Goal: Task Accomplishment & Management: Complete application form

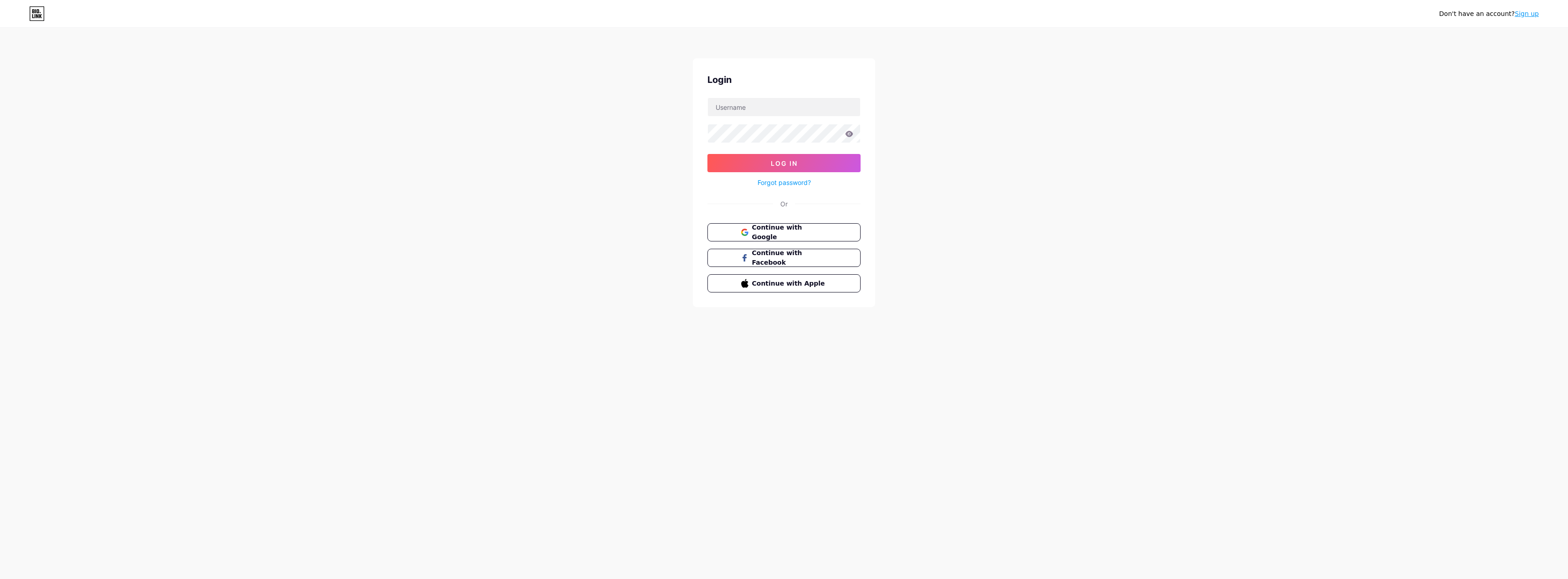
click at [791, 238] on button "Continue with Google" at bounding box center [784, 232] width 153 height 18
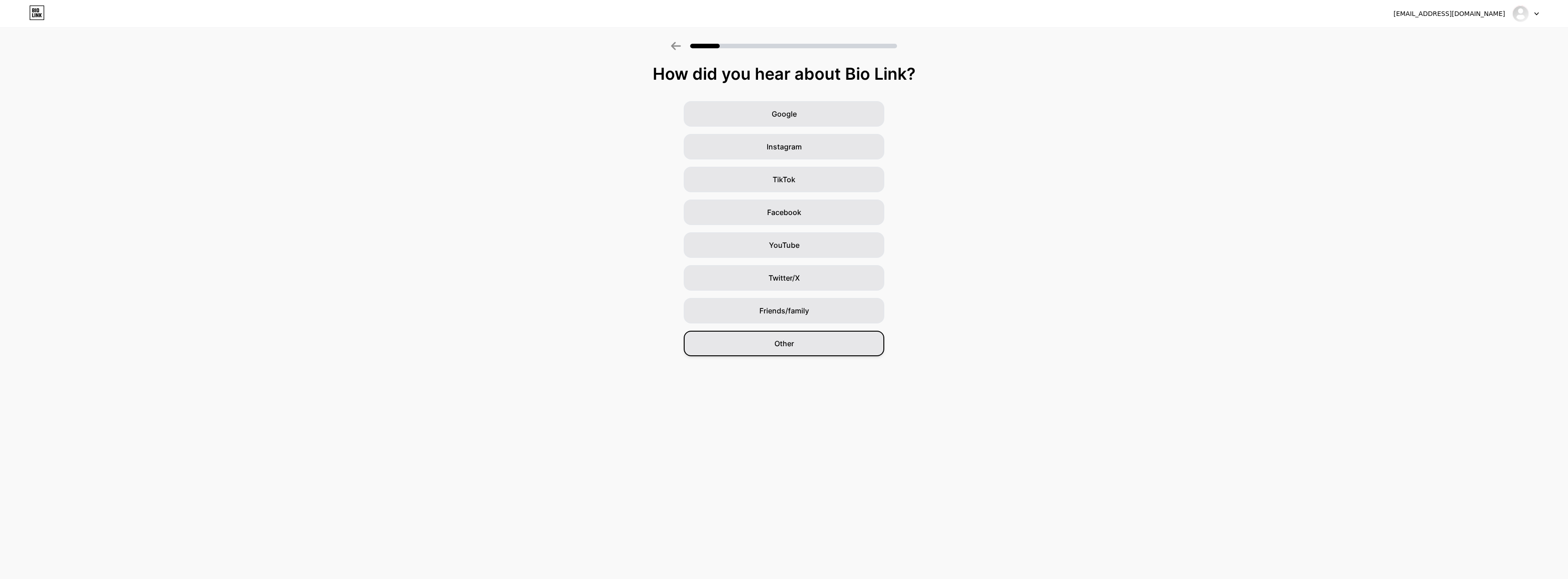
click at [816, 342] on div "Other" at bounding box center [783, 344] width 200 height 26
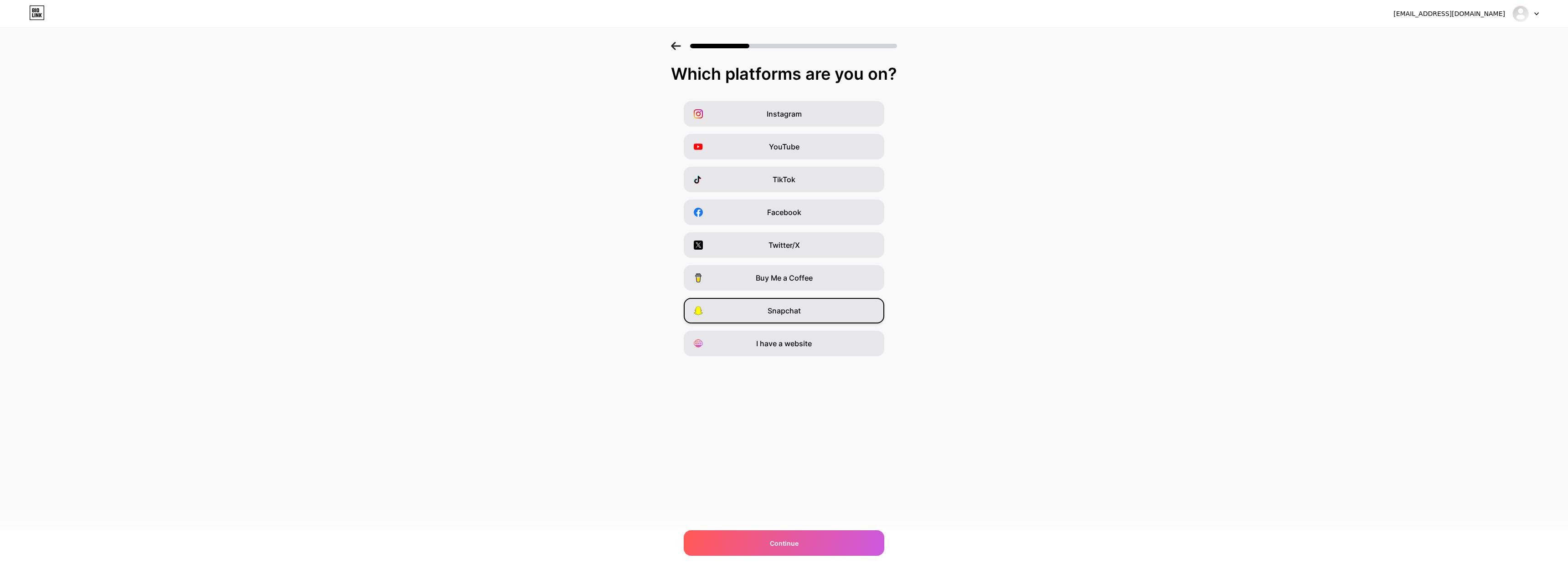
drag, startPoint x: 811, startPoint y: 311, endPoint x: 835, endPoint y: 358, distance: 52.8
click at [811, 312] on div "Snapchat" at bounding box center [783, 311] width 200 height 26
click at [831, 547] on div "Continue" at bounding box center [783, 543] width 200 height 26
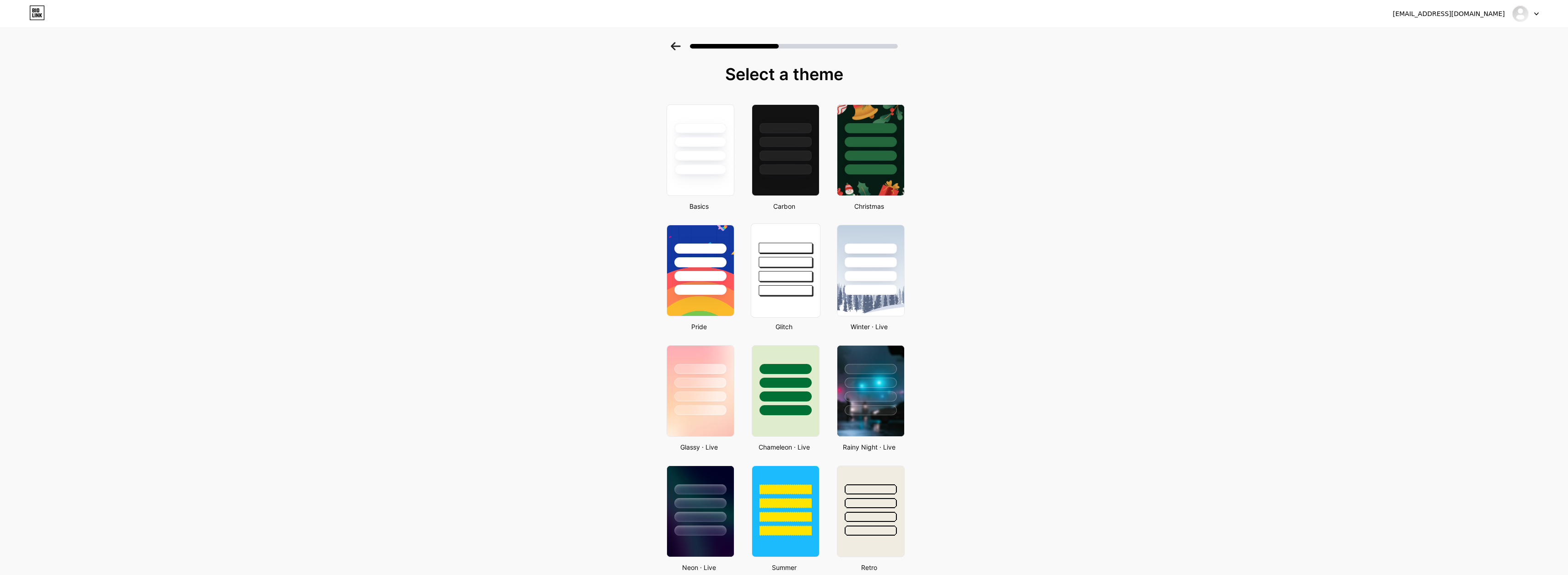
click at [806, 310] on div at bounding box center [785, 270] width 70 height 94
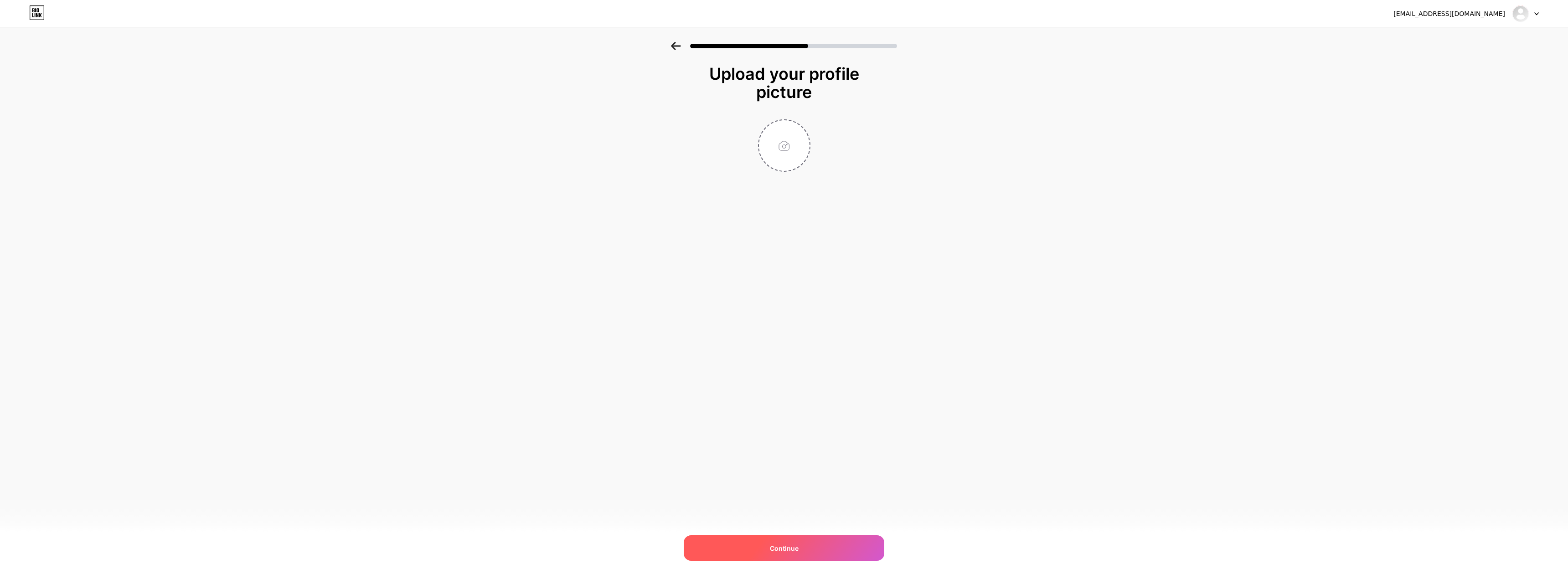
click at [802, 544] on div "Continue" at bounding box center [783, 548] width 200 height 26
click at [780, 154] on input "file" at bounding box center [784, 145] width 51 height 50
type input "C:\fakepath\photo_2025-09-06_22-05-24.jpg"
click at [847, 538] on div "Continue" at bounding box center [783, 548] width 200 height 26
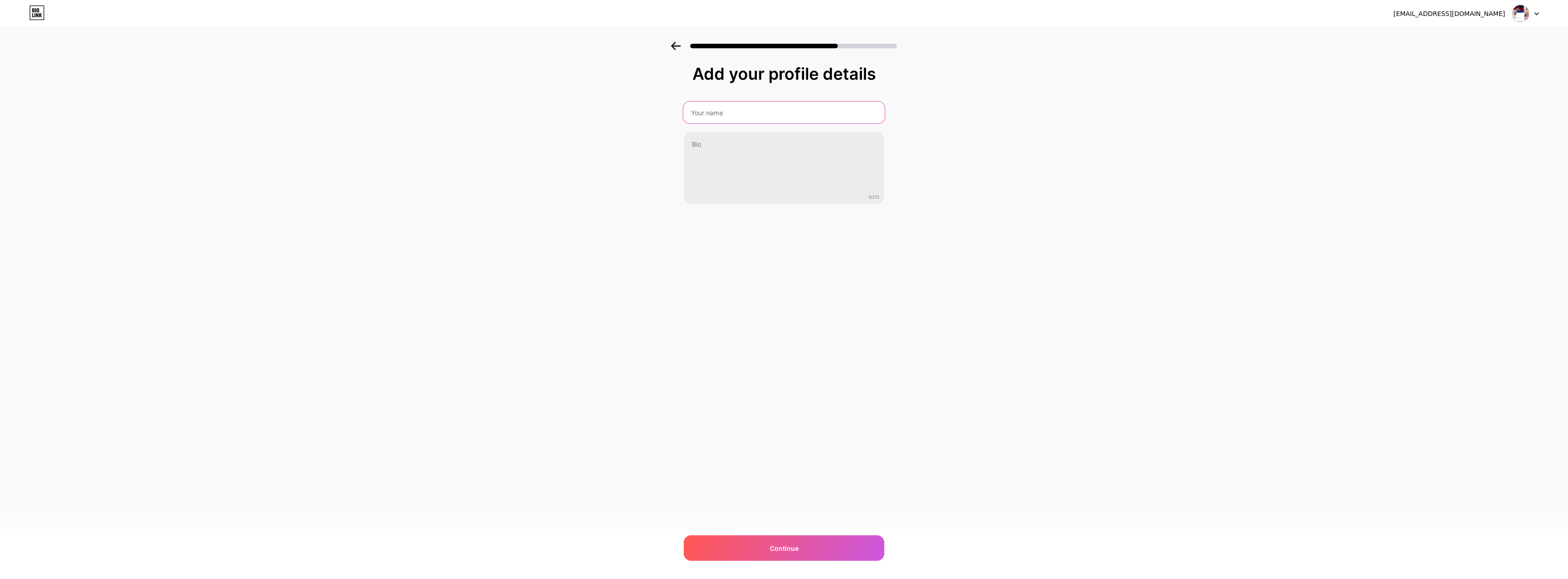
click at [794, 117] on input "text" at bounding box center [784, 113] width 201 height 22
type input "JVP CAMBODIA"
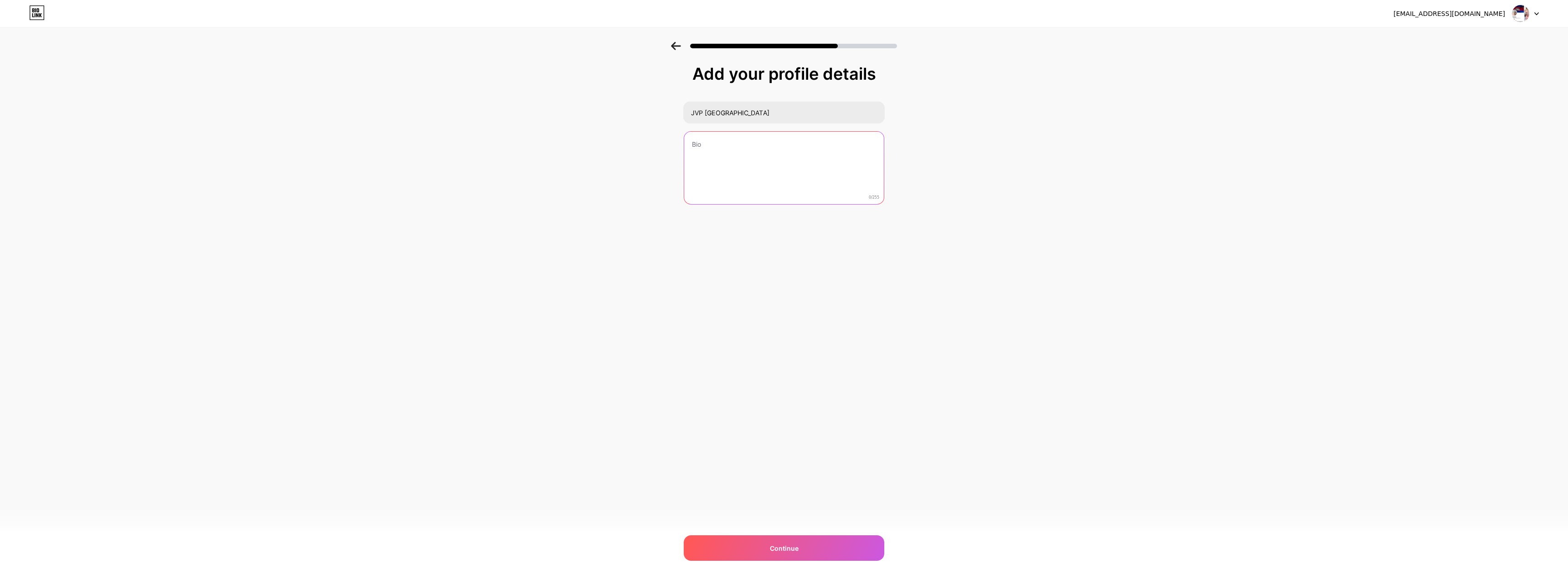
click at [765, 151] on textarea at bounding box center [784, 168] width 200 height 74
click at [794, 146] on textarea "ចុចរូបខាងក្រោមមើលរឿងសិច" at bounding box center [784, 168] width 201 height 74
paste textarea "👇🏻💦🥵"
type textarea "ចុចរូបខាងក្រោមមើលរឿងសិច👇🏻💦🥵"
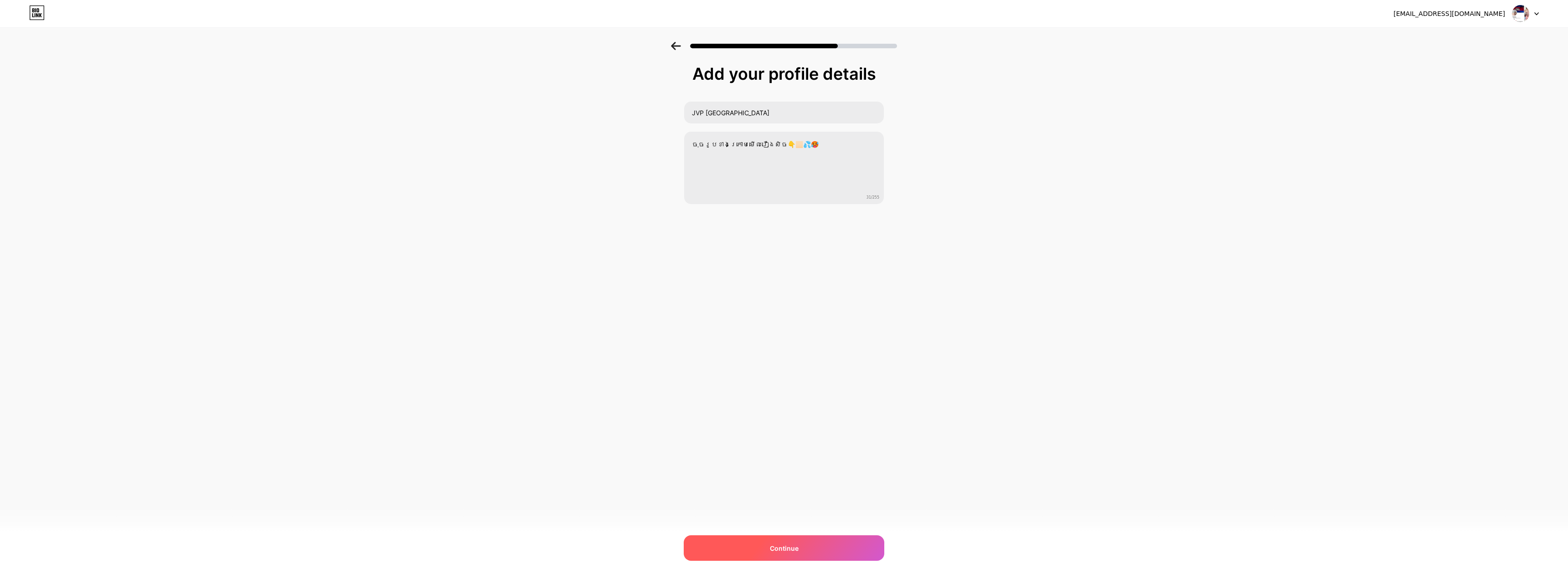
click at [794, 543] on div "Continue" at bounding box center [783, 548] width 200 height 26
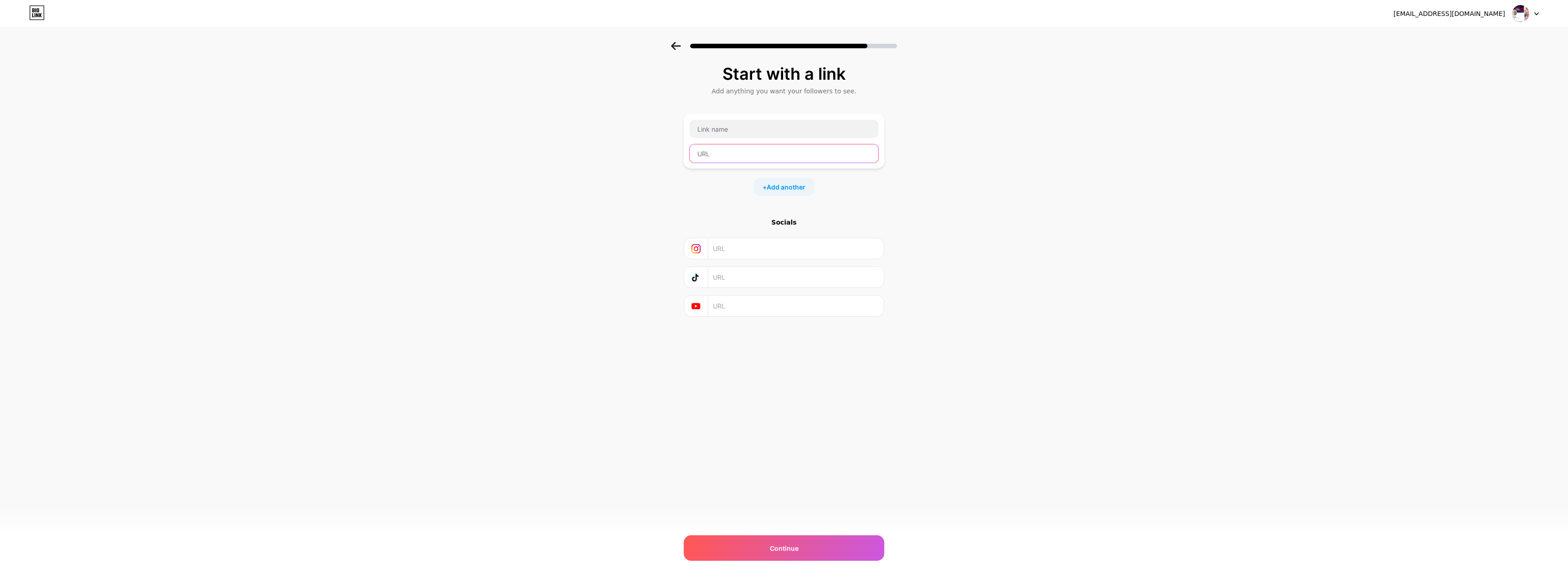
click at [720, 161] on input "text" at bounding box center [784, 153] width 189 height 18
paste input "https://obqj2.com/4/9087626"
type input "https://obqj2.com/4/9087626"
click at [729, 130] on input "text" at bounding box center [784, 129] width 189 height 18
type input "ឡាទីចុយគ្នាបែកធ្លាយ💦💋👌"
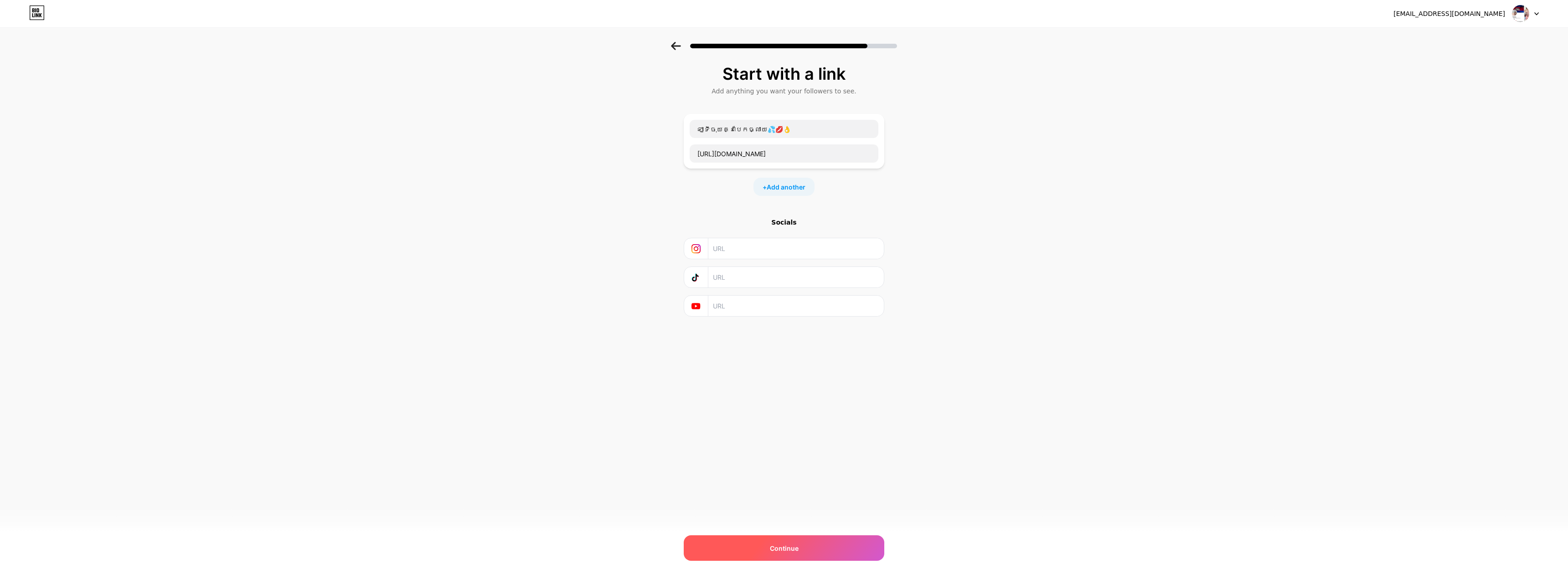
click at [805, 539] on div "Continue" at bounding box center [783, 548] width 200 height 26
drag, startPoint x: 828, startPoint y: 543, endPoint x: 884, endPoint y: 539, distance: 56.1
click at [835, 543] on div "Continue" at bounding box center [783, 548] width 200 height 26
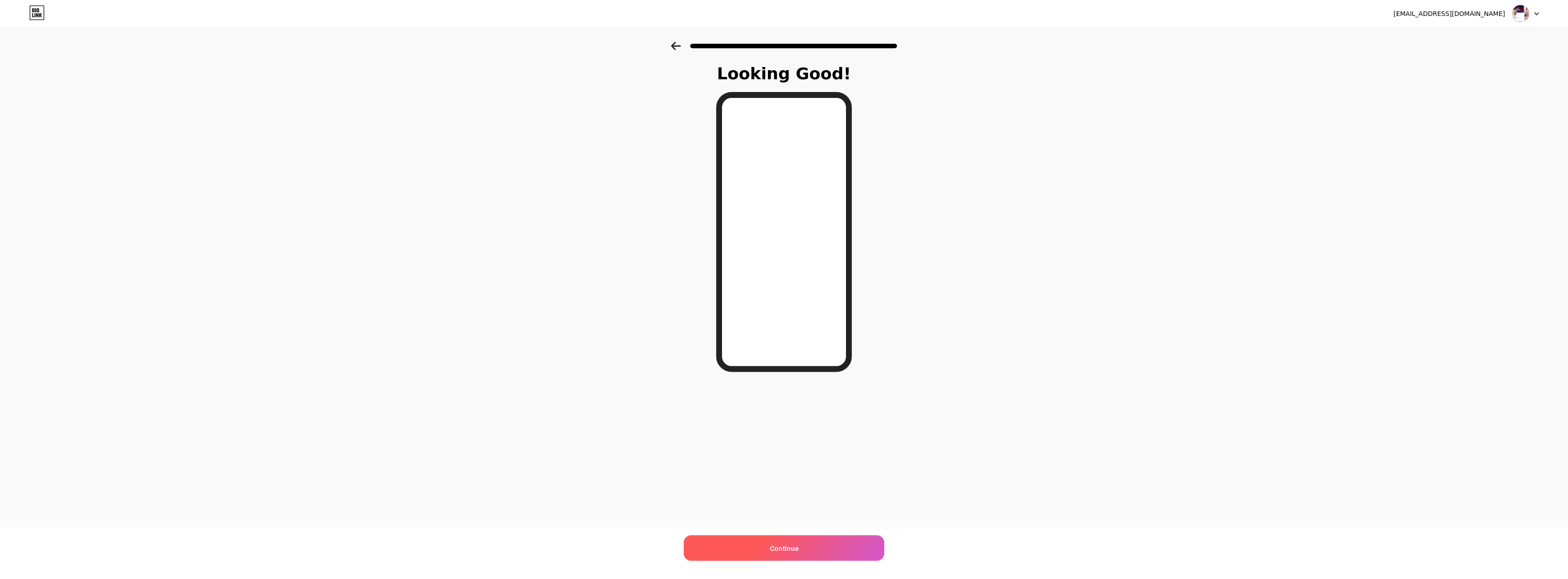
drag, startPoint x: 792, startPoint y: 550, endPoint x: 838, endPoint y: 549, distance: 46.0
click at [792, 550] on span "Continue" at bounding box center [784, 548] width 29 height 10
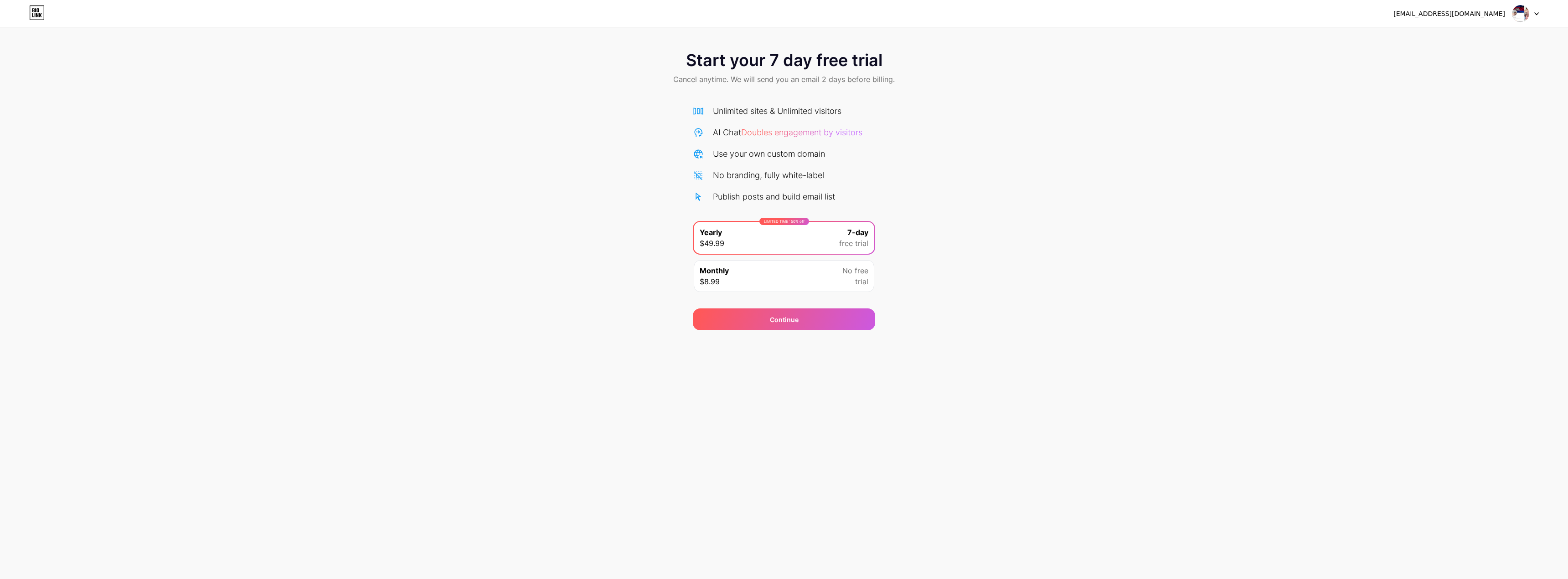
click at [779, 286] on div "Monthly $8.99 No free trial" at bounding box center [784, 276] width 181 height 32
click at [825, 227] on div "LIMITED TIME : 50% off Yearly $49.99 7-day free trial" at bounding box center [784, 238] width 181 height 32
click at [803, 322] on div "Continue" at bounding box center [784, 319] width 183 height 22
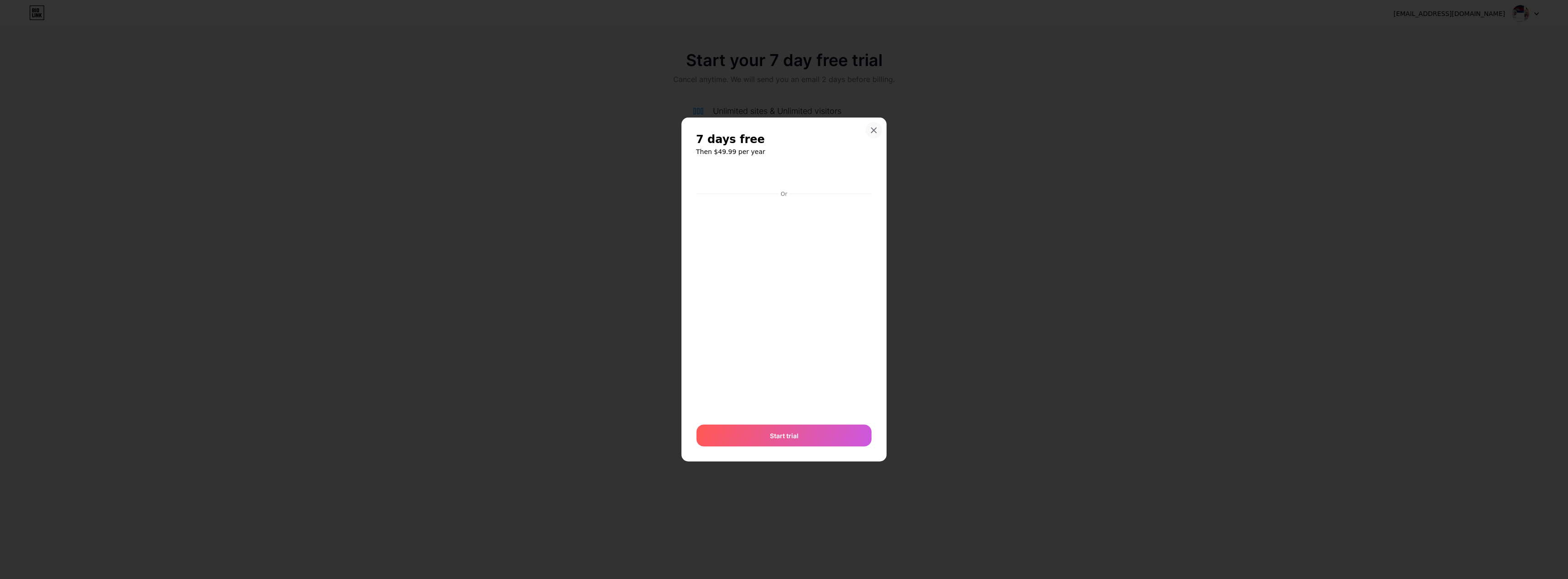
click at [880, 128] on div at bounding box center [873, 130] width 16 height 16
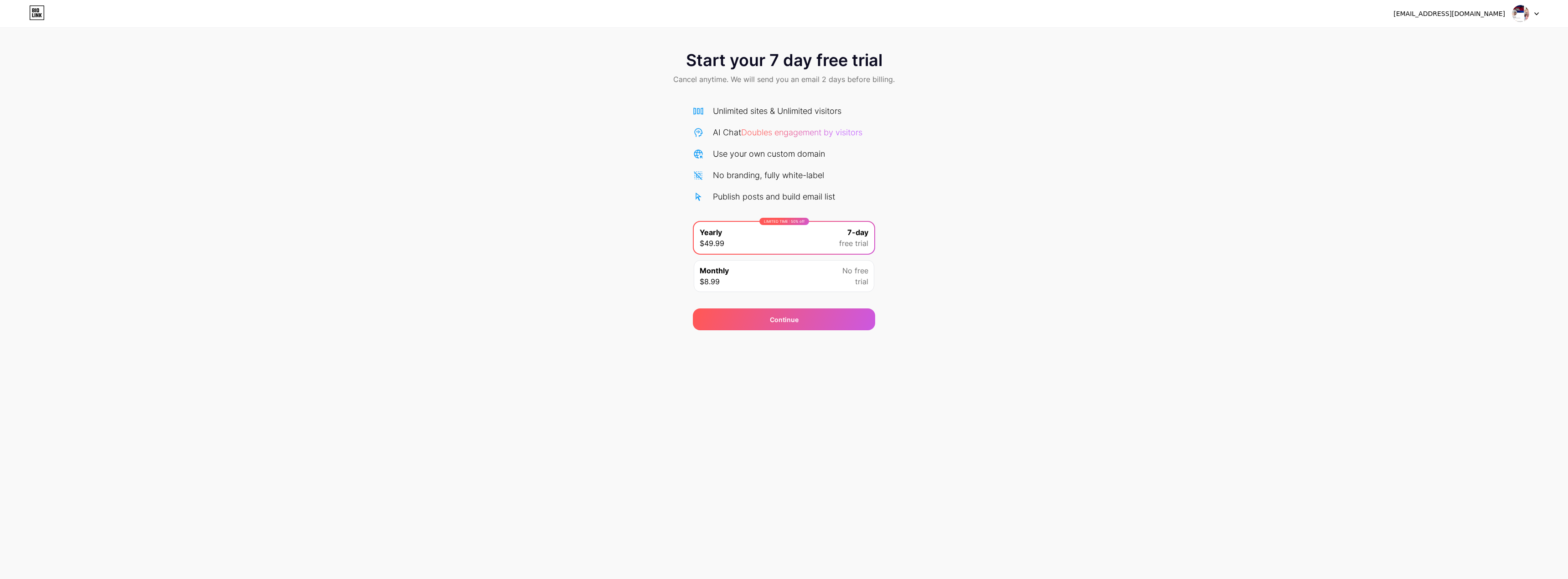
click at [30, 11] on icon at bounding box center [37, 13] width 15 height 15
click at [782, 132] on span "Doubles engagement by visitors" at bounding box center [802, 133] width 121 height 10
